Goal: Find specific page/section: Find specific page/section

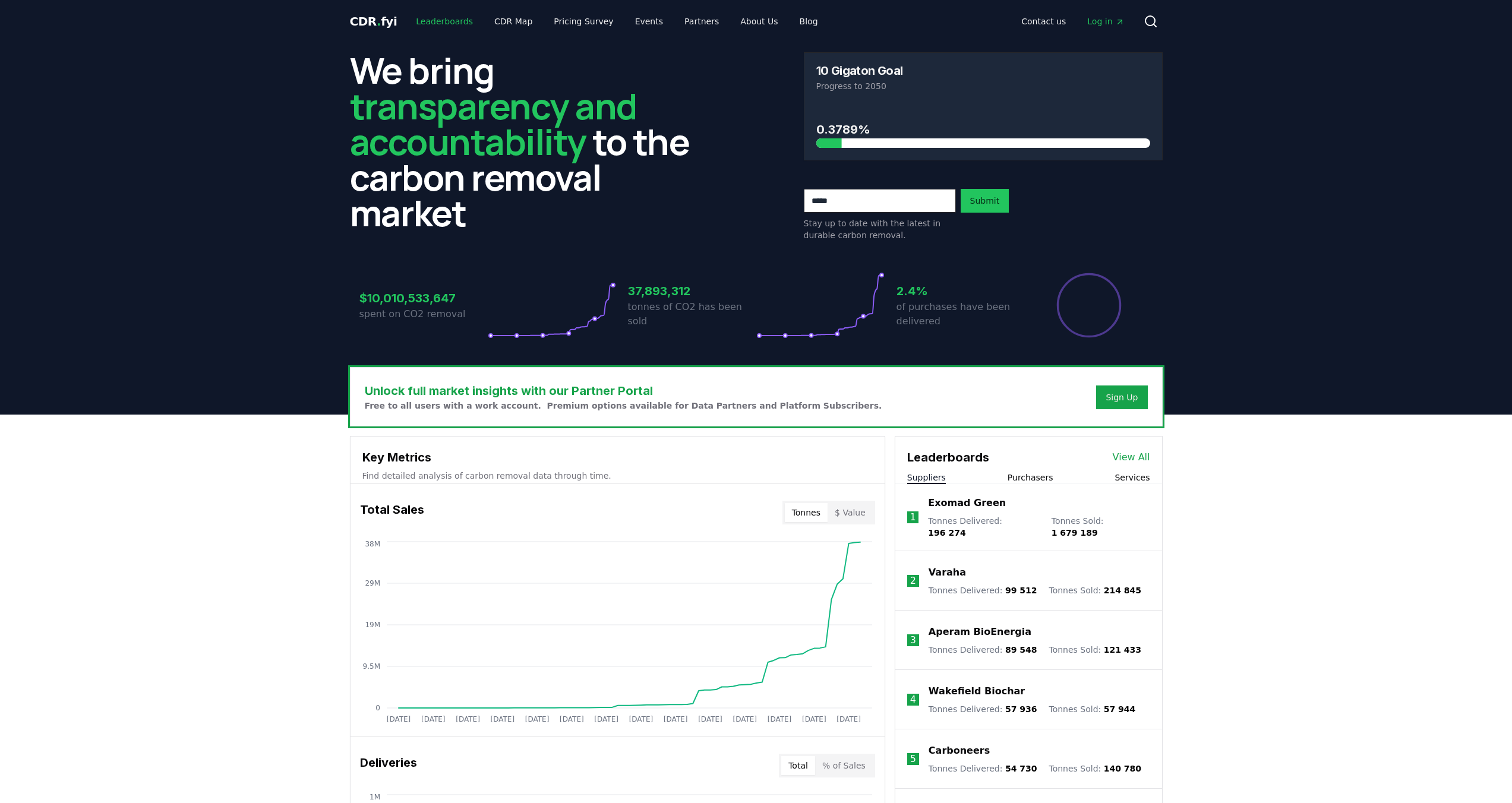
click at [434, 25] on link "Leaderboards" at bounding box center [445, 21] width 76 height 21
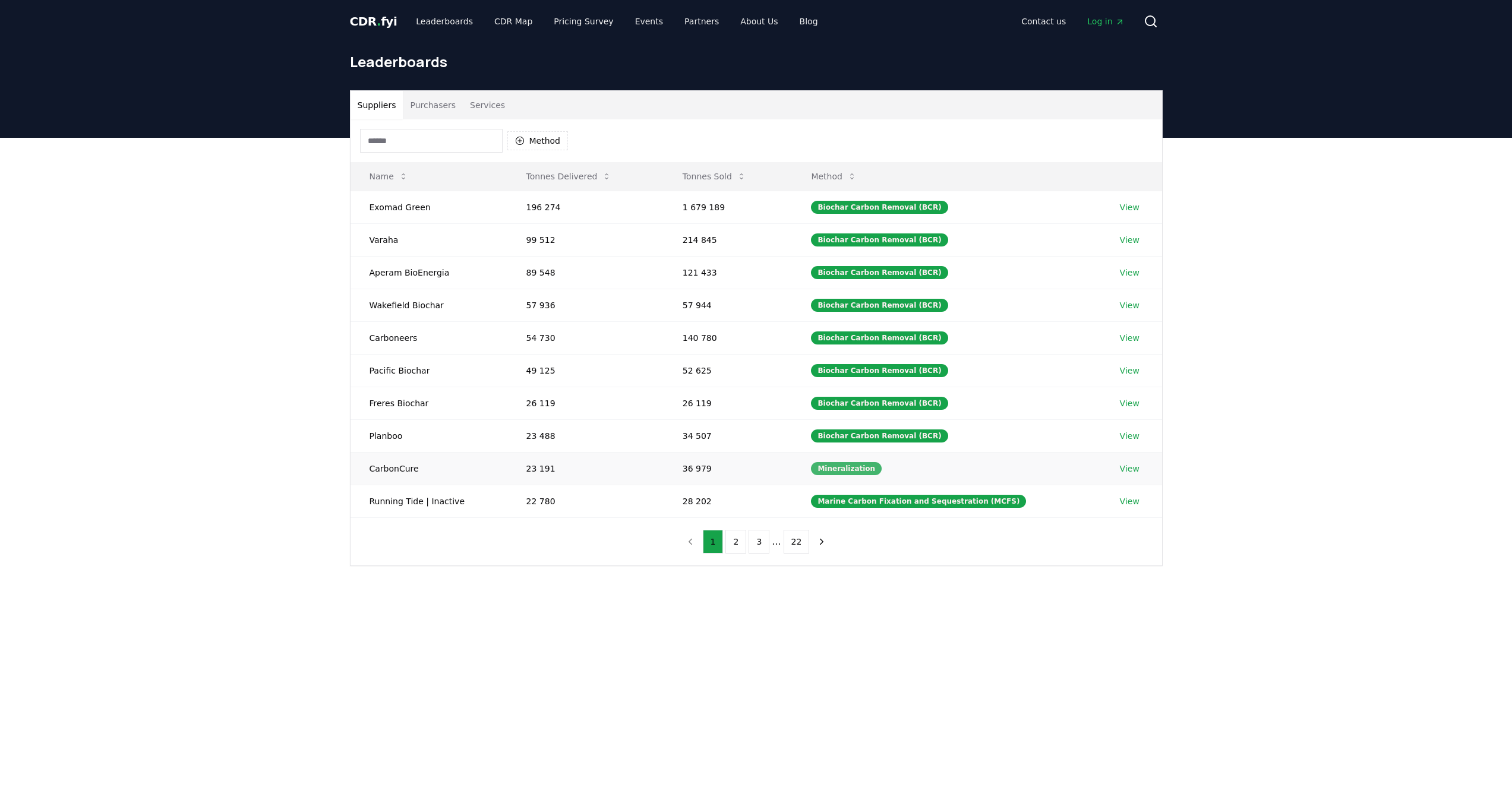
click at [839, 471] on div "Mineralization" at bounding box center [846, 469] width 71 height 13
click at [1127, 471] on link "View" at bounding box center [1129, 469] width 19 height 12
